Goal: Information Seeking & Learning: Check status

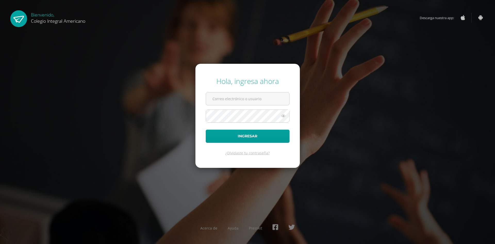
type input "alumno23ksrp@integralamericano.edu.gt"
click at [256, 133] on button "Ingresar" at bounding box center [248, 135] width 84 height 13
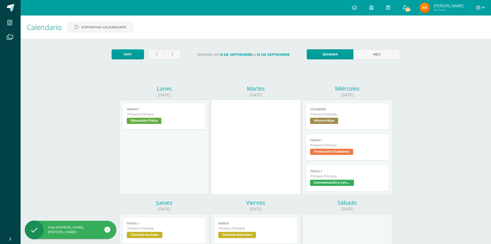
click at [410, 8] on span "340" at bounding box center [408, 10] width 6 height 6
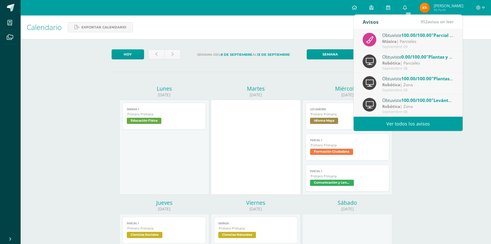
click at [422, 59] on span "0.00/100.00" at bounding box center [414, 57] width 25 height 6
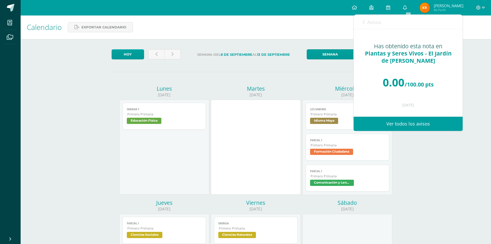
click at [363, 19] on div "Avisos 951 avisos sin leer Avisos" at bounding box center [408, 22] width 109 height 14
click at [364, 21] on icon at bounding box center [364, 22] width 2 height 4
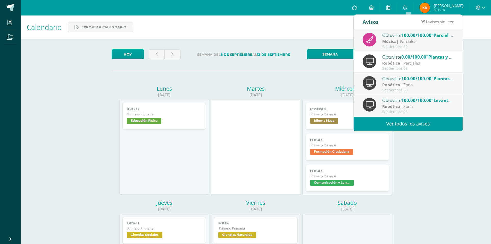
click at [414, 81] on span "100.00/100.00" at bounding box center [417, 79] width 30 height 6
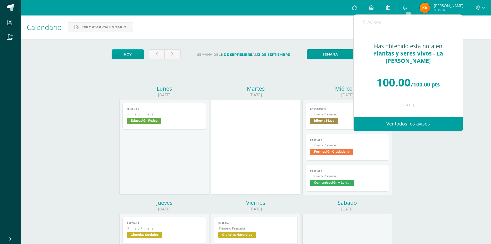
click at [364, 23] on icon at bounding box center [364, 22] width 2 height 4
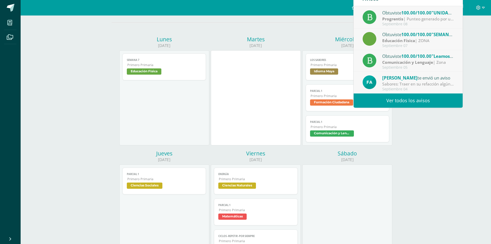
scroll to position [77, 0]
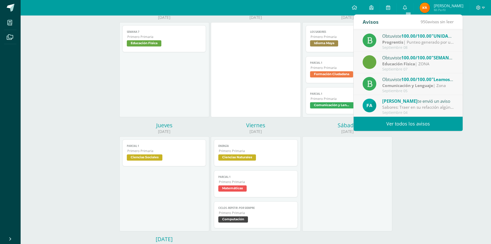
click at [419, 123] on link "Ver todos los avisos" at bounding box center [408, 124] width 109 height 14
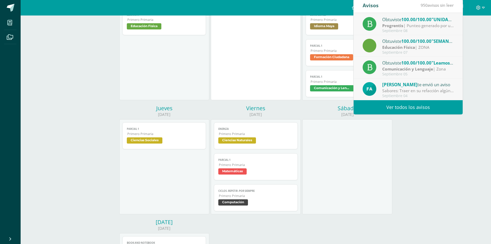
scroll to position [103, 0]
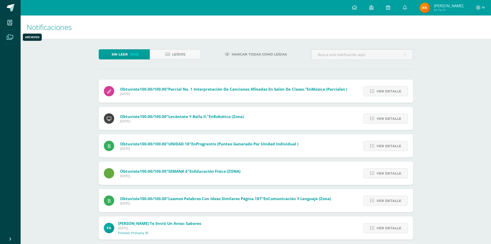
click at [10, 36] on icon at bounding box center [10, 37] width 6 height 5
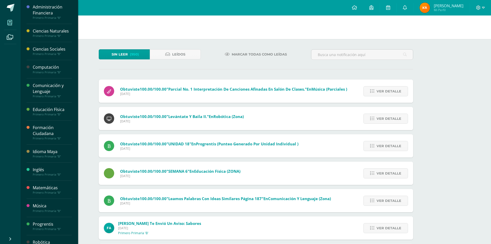
click at [10, 24] on icon at bounding box center [9, 22] width 5 height 5
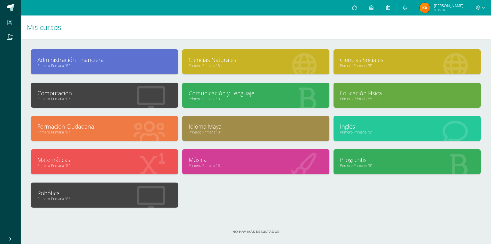
click at [360, 98] on link "Primero Primaria "B"" at bounding box center [407, 98] width 134 height 5
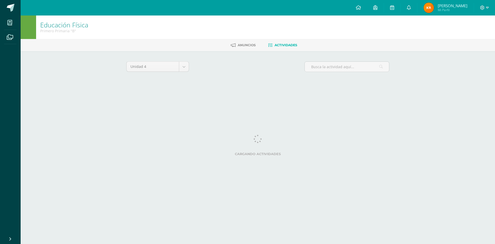
click at [372, 96] on html "Mis cursos Archivos Cerrar panel Administración Financiera Primero Primaria "B"…" at bounding box center [247, 48] width 495 height 96
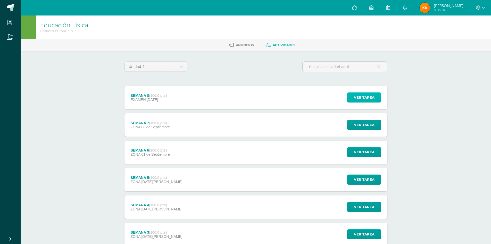
click at [361, 97] on span "Ver tarea" at bounding box center [364, 98] width 21 height 10
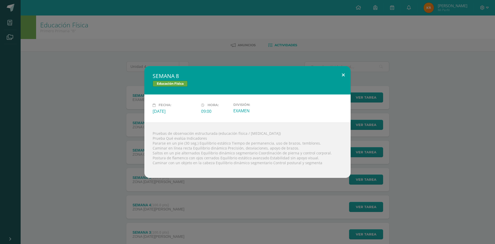
click at [344, 74] on button at bounding box center [343, 75] width 15 height 18
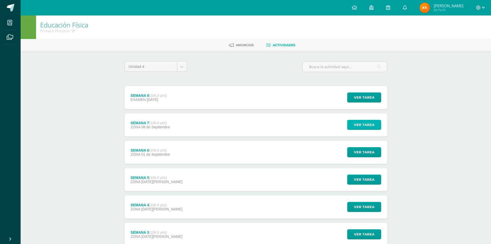
click at [363, 126] on span "Ver tarea" at bounding box center [364, 125] width 21 height 10
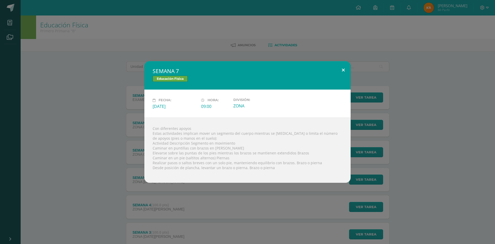
click at [344, 69] on button at bounding box center [343, 70] width 15 height 18
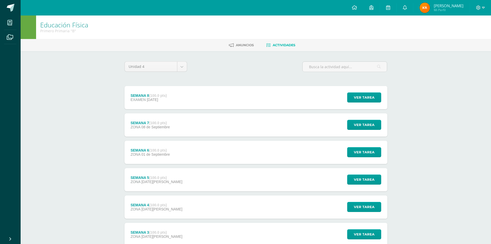
click at [427, 7] on img at bounding box center [425, 8] width 10 height 10
click at [428, 7] on img at bounding box center [425, 8] width 10 height 10
click at [374, 7] on icon at bounding box center [372, 7] width 4 height 5
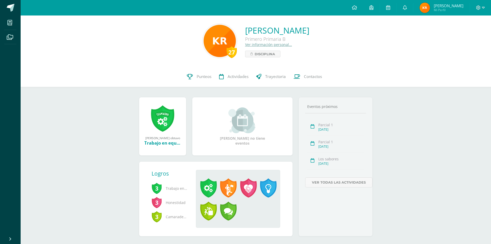
click at [476, 69] on div "27 [PERSON_NAME] 23KSRP Punteos Actividades Trayectoria Contactos" at bounding box center [256, 76] width 471 height 21
click at [11, 37] on icon at bounding box center [10, 37] width 6 height 5
